Goal: Information Seeking & Learning: Learn about a topic

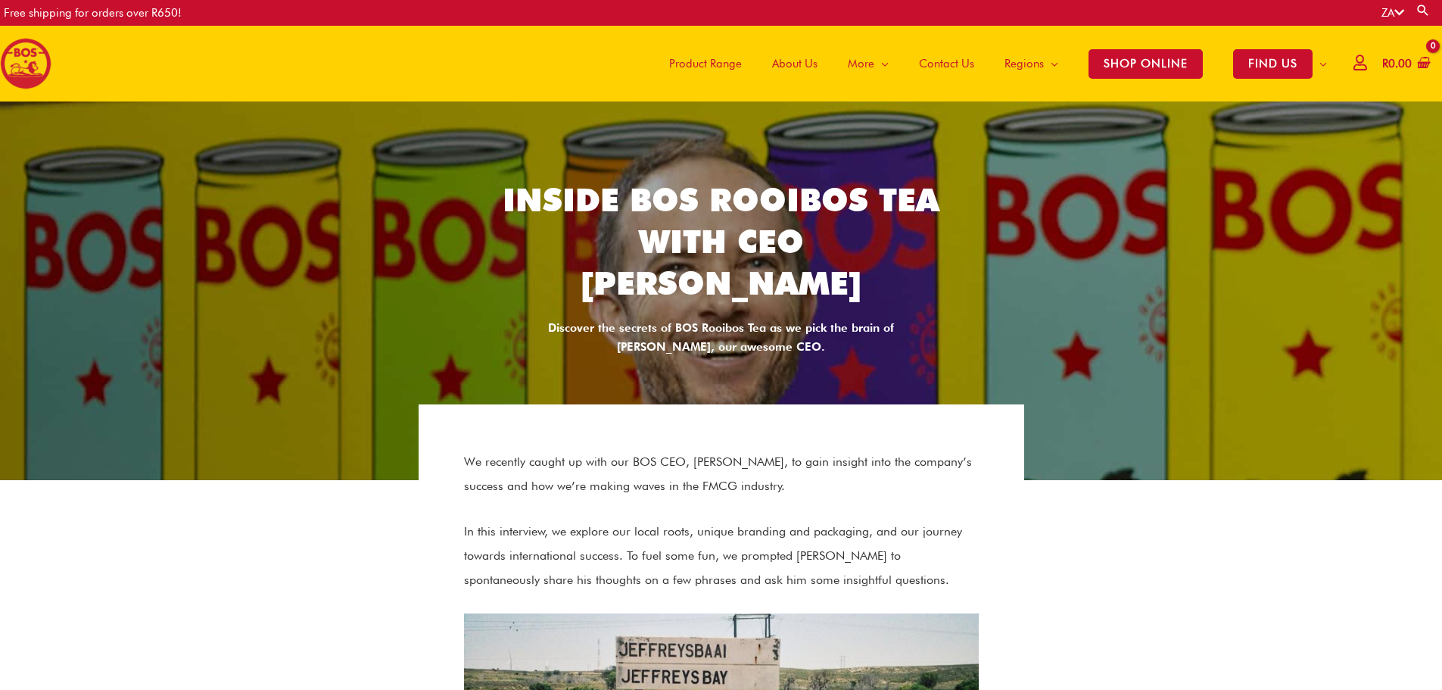
click at [785, 63] on span "About Us" at bounding box center [794, 63] width 45 height 45
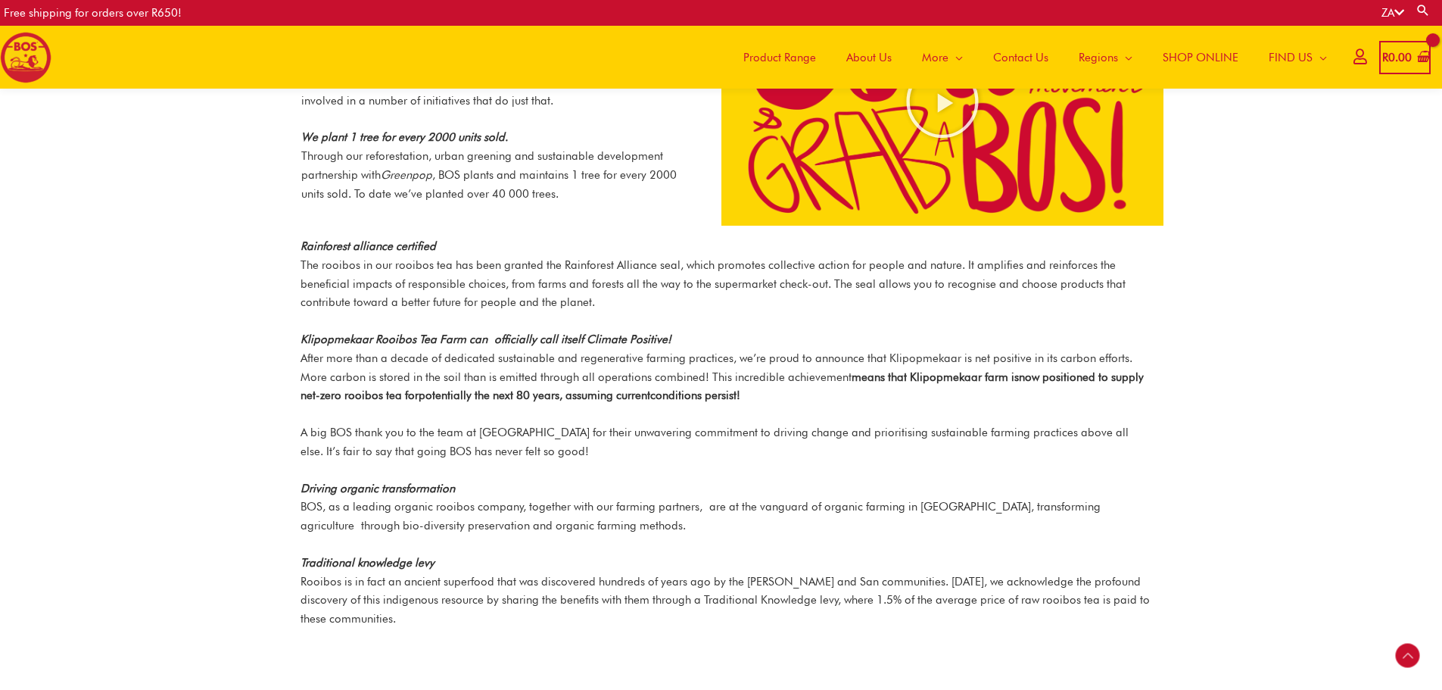
scroll to position [2031, 0]
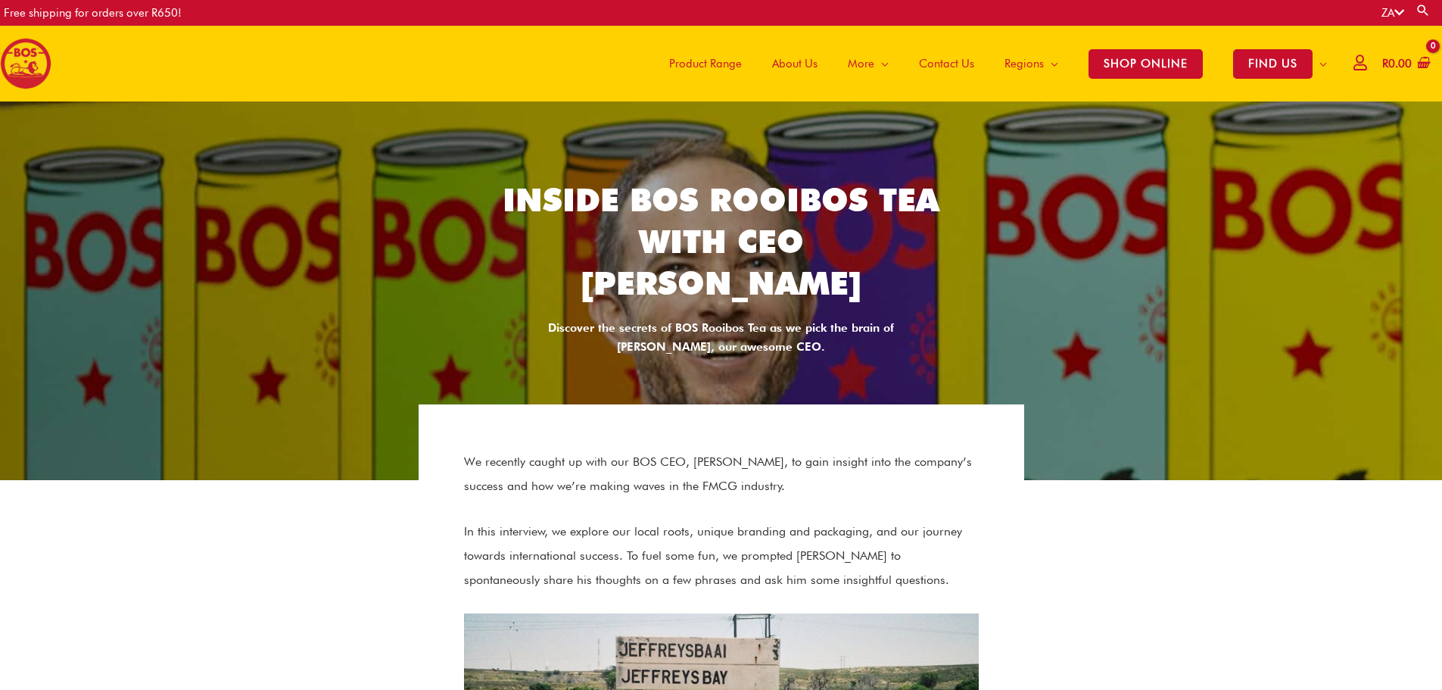
scroll to position [103, 0]
click at [791, 55] on span "About Us" at bounding box center [794, 63] width 45 height 45
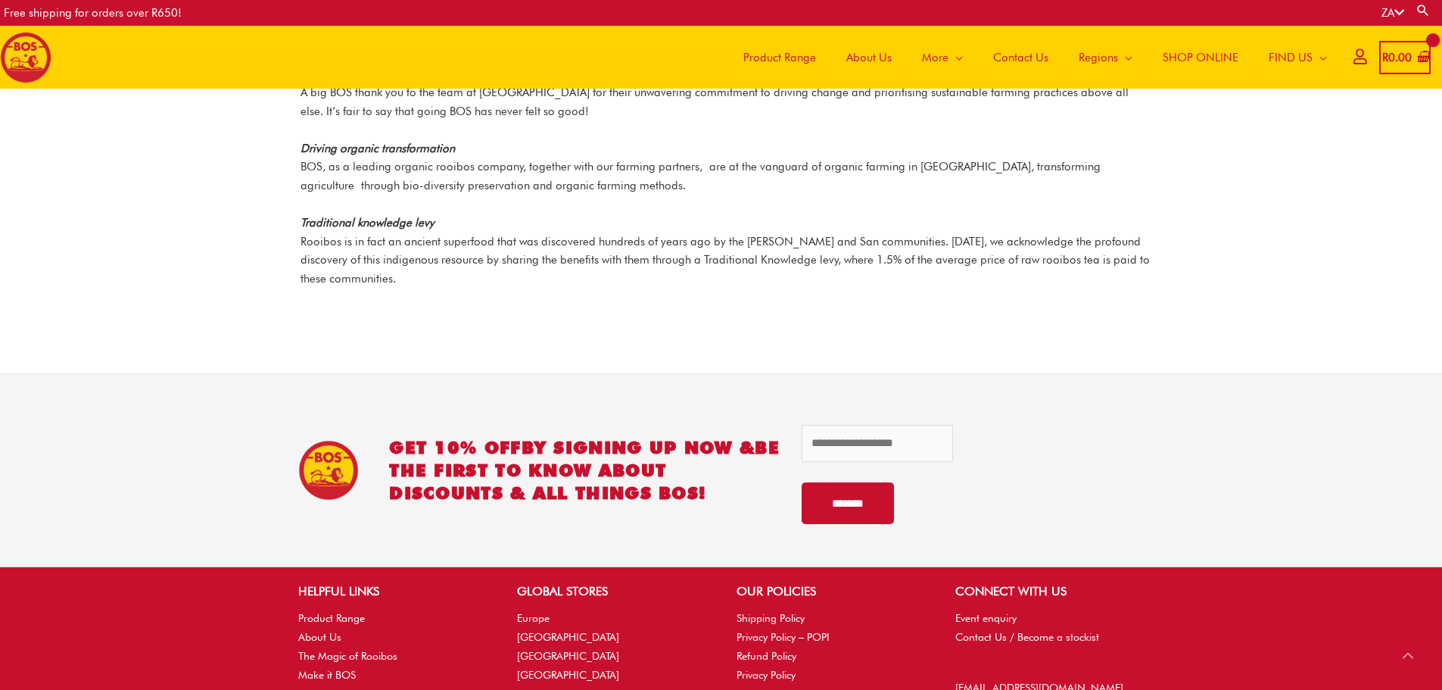
scroll to position [2139, 0]
